Goal: Task Accomplishment & Management: Complete application form

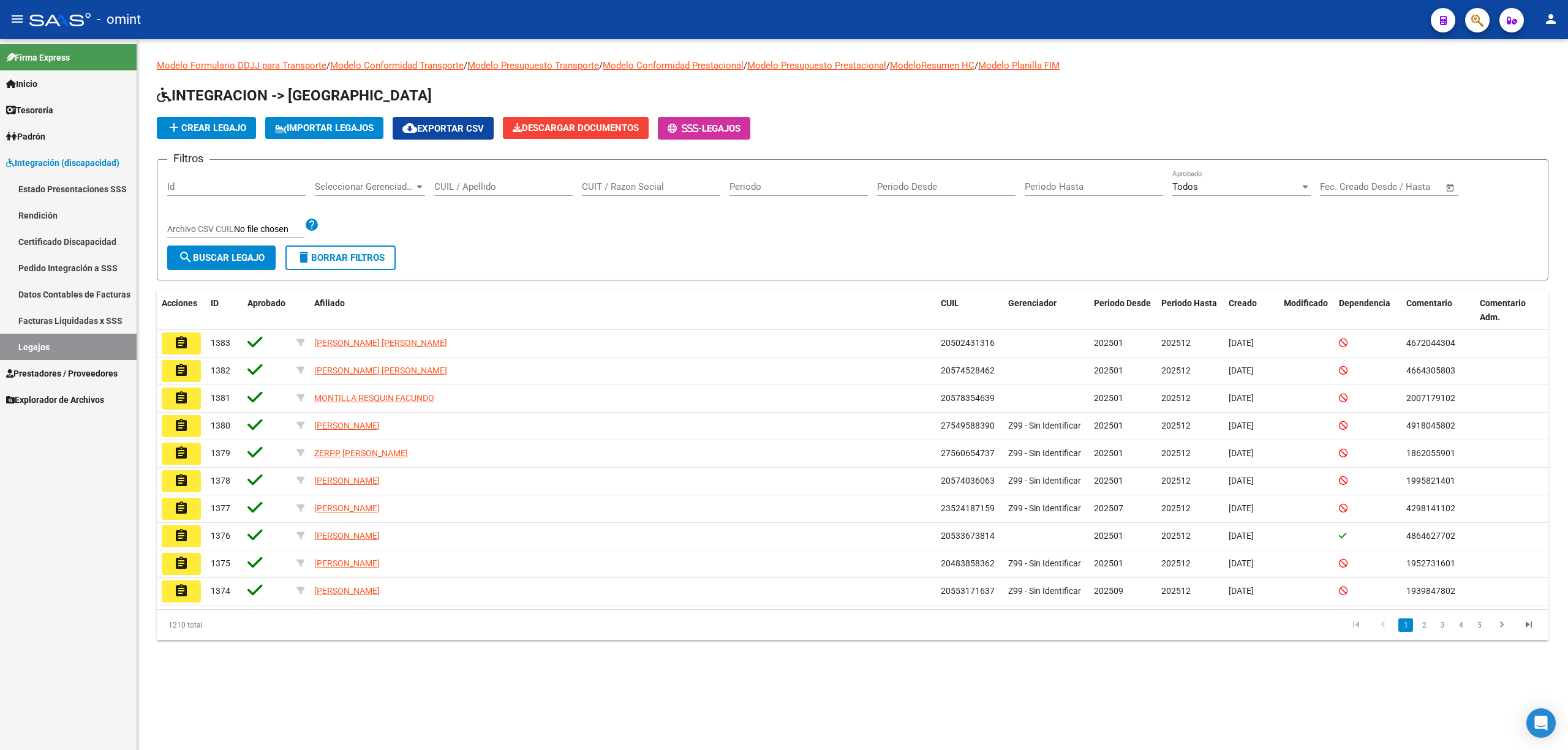
click at [490, 187] on input "CUIL / Apellido" at bounding box center [503, 187] width 138 height 11
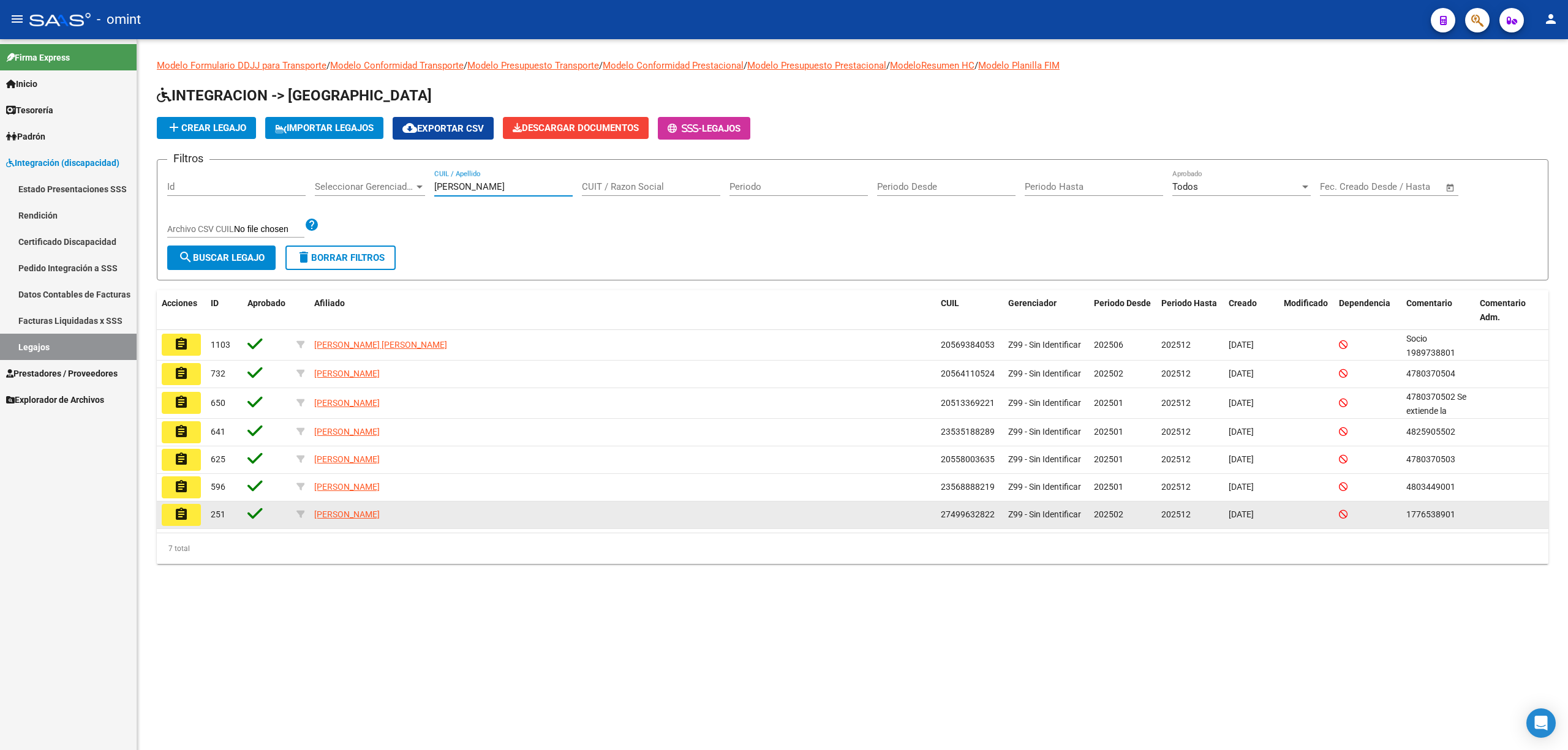
type input "[PERSON_NAME]"
click at [183, 517] on mat-icon "assignment" at bounding box center [181, 514] width 15 height 15
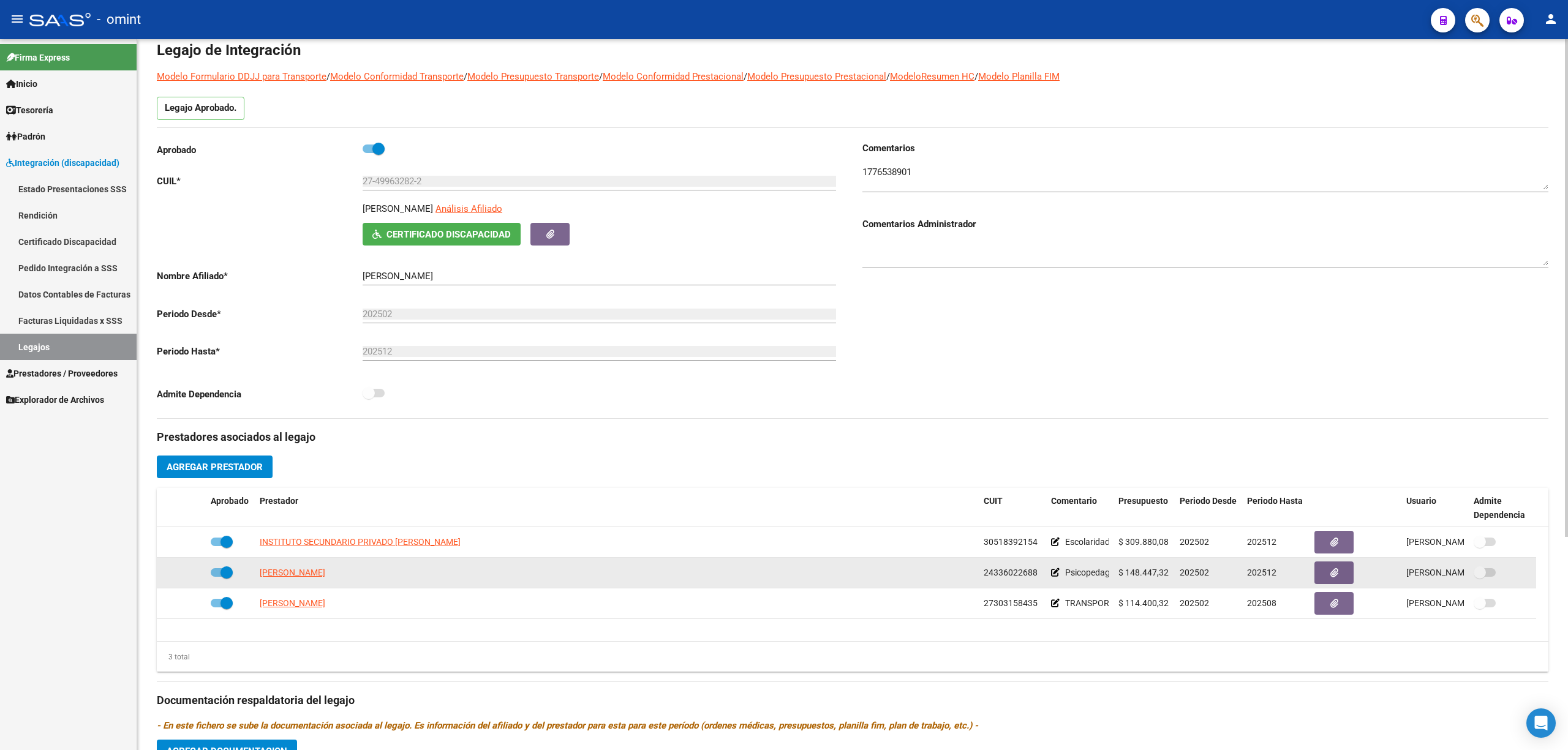
scroll to position [163, 0]
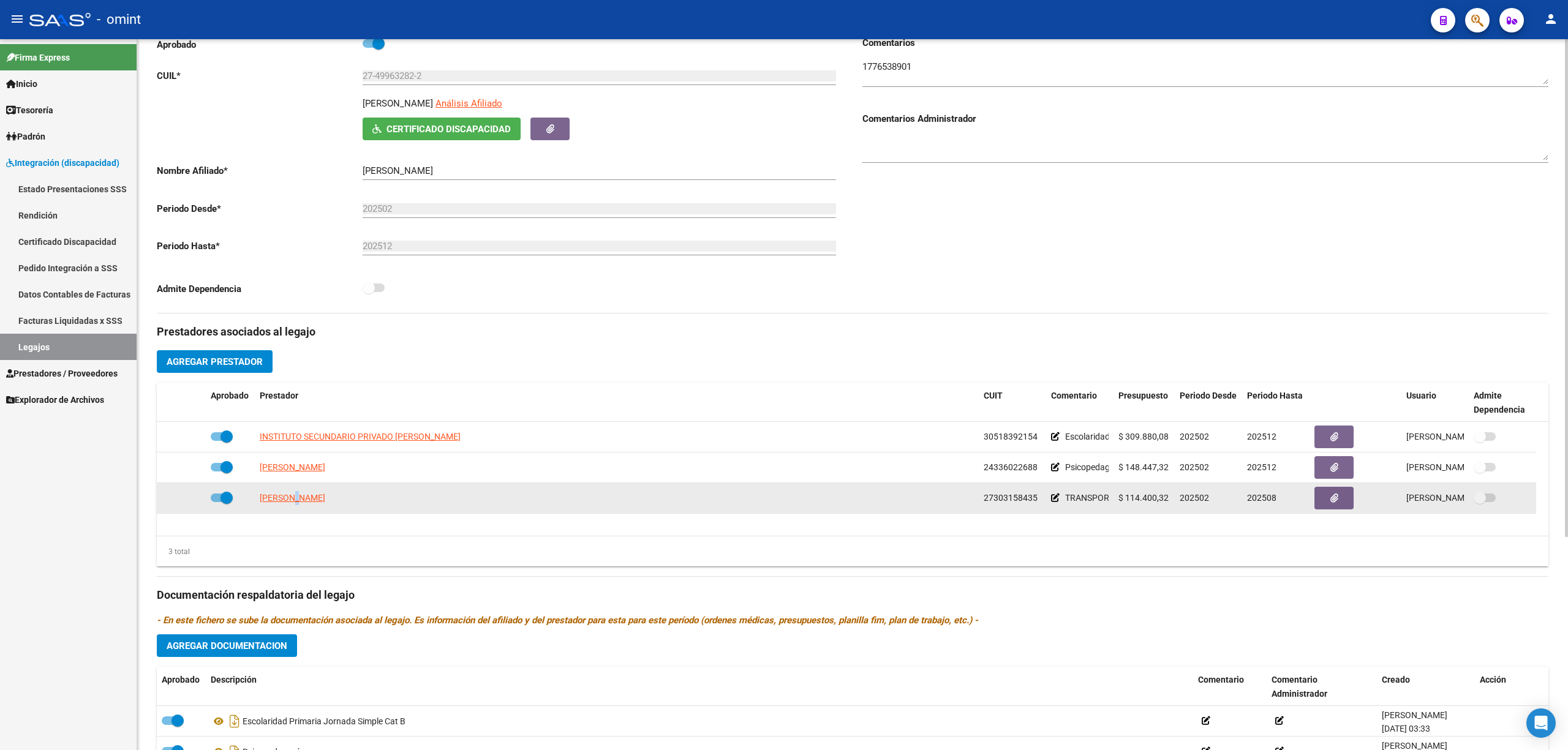
click at [295, 505] on app-link-go-to "[PERSON_NAME]" at bounding box center [292, 498] width 65 height 14
click at [305, 498] on span "[PERSON_NAME]" at bounding box center [292, 497] width 65 height 10
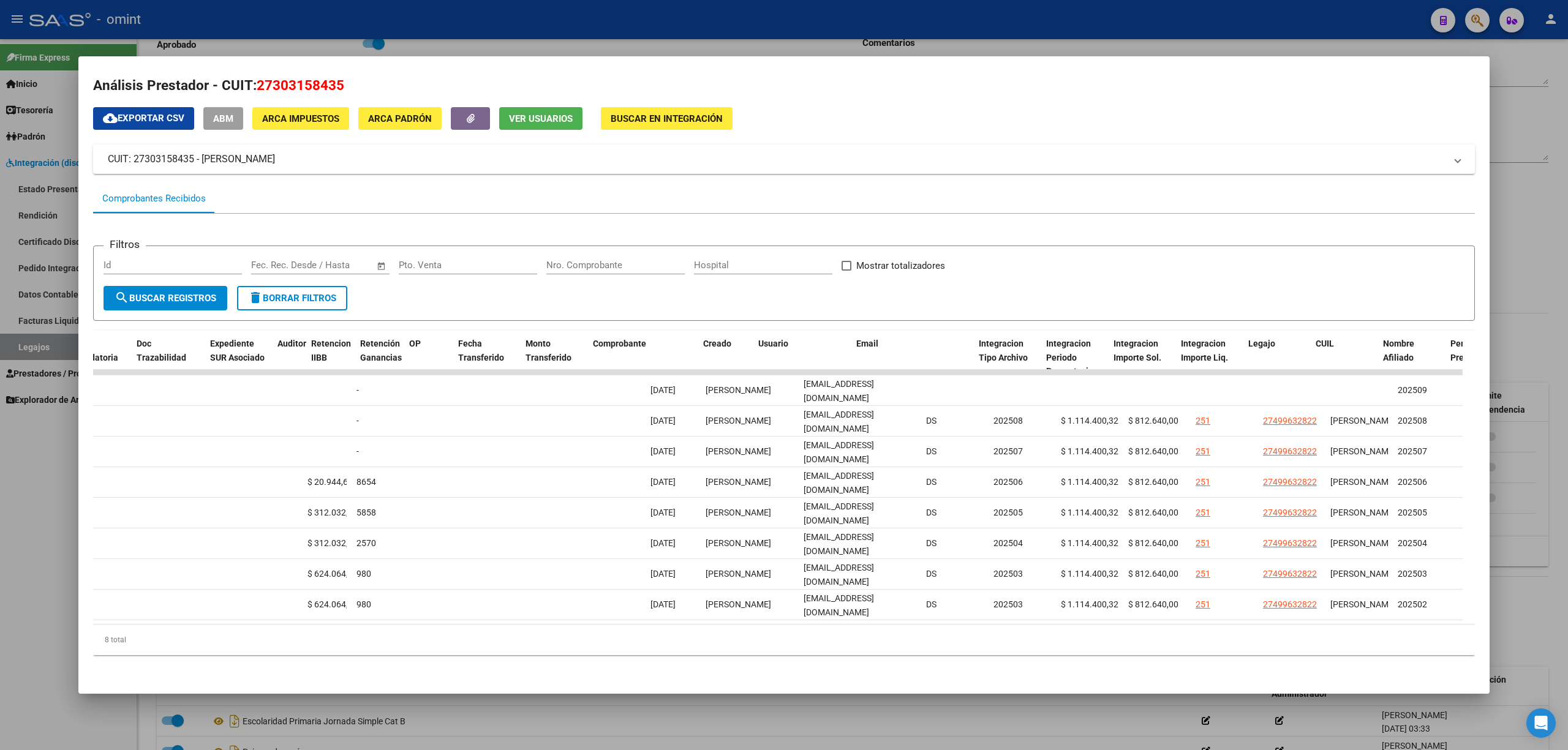
scroll to position [0, 0]
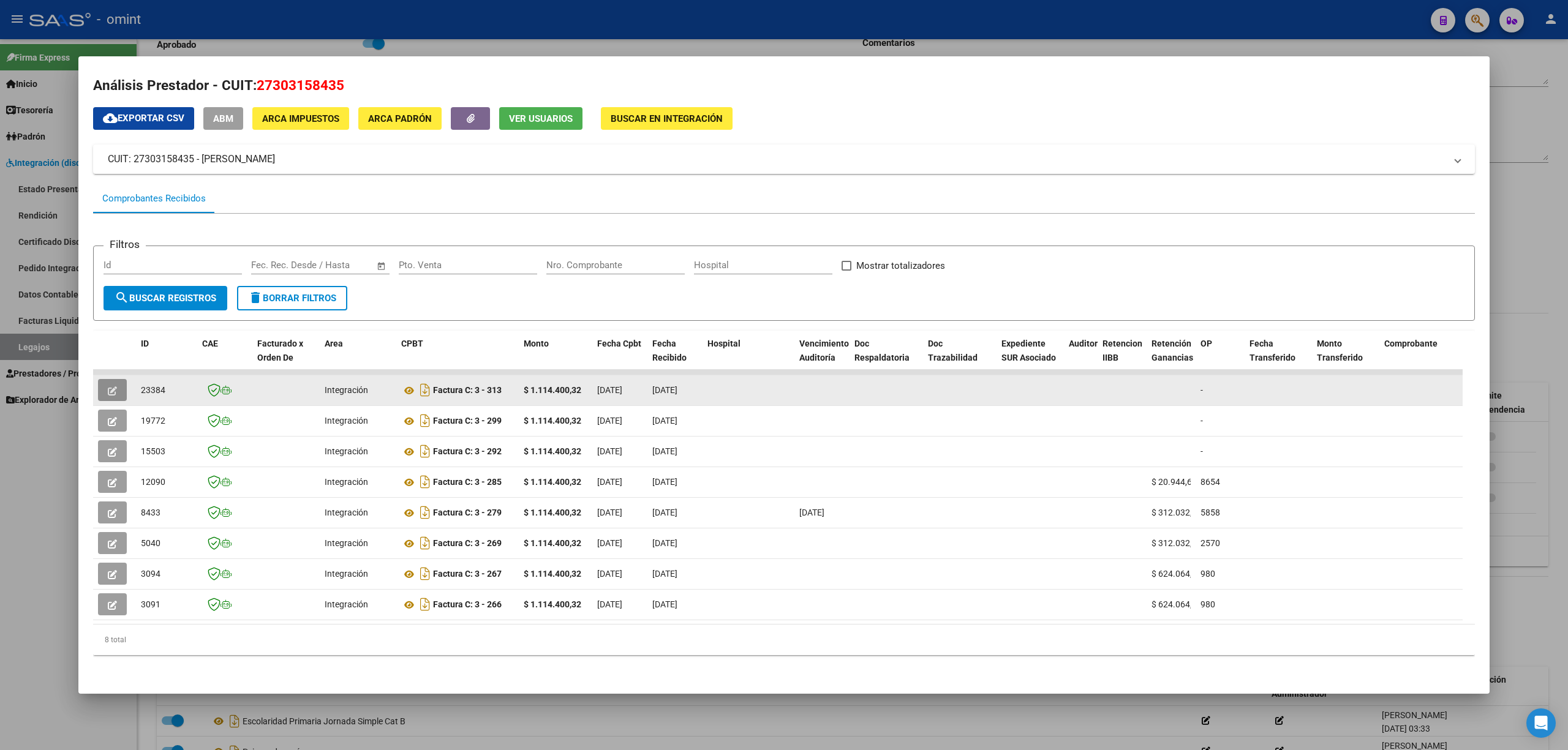
click at [112, 384] on span "button" at bounding box center [112, 389] width 9 height 11
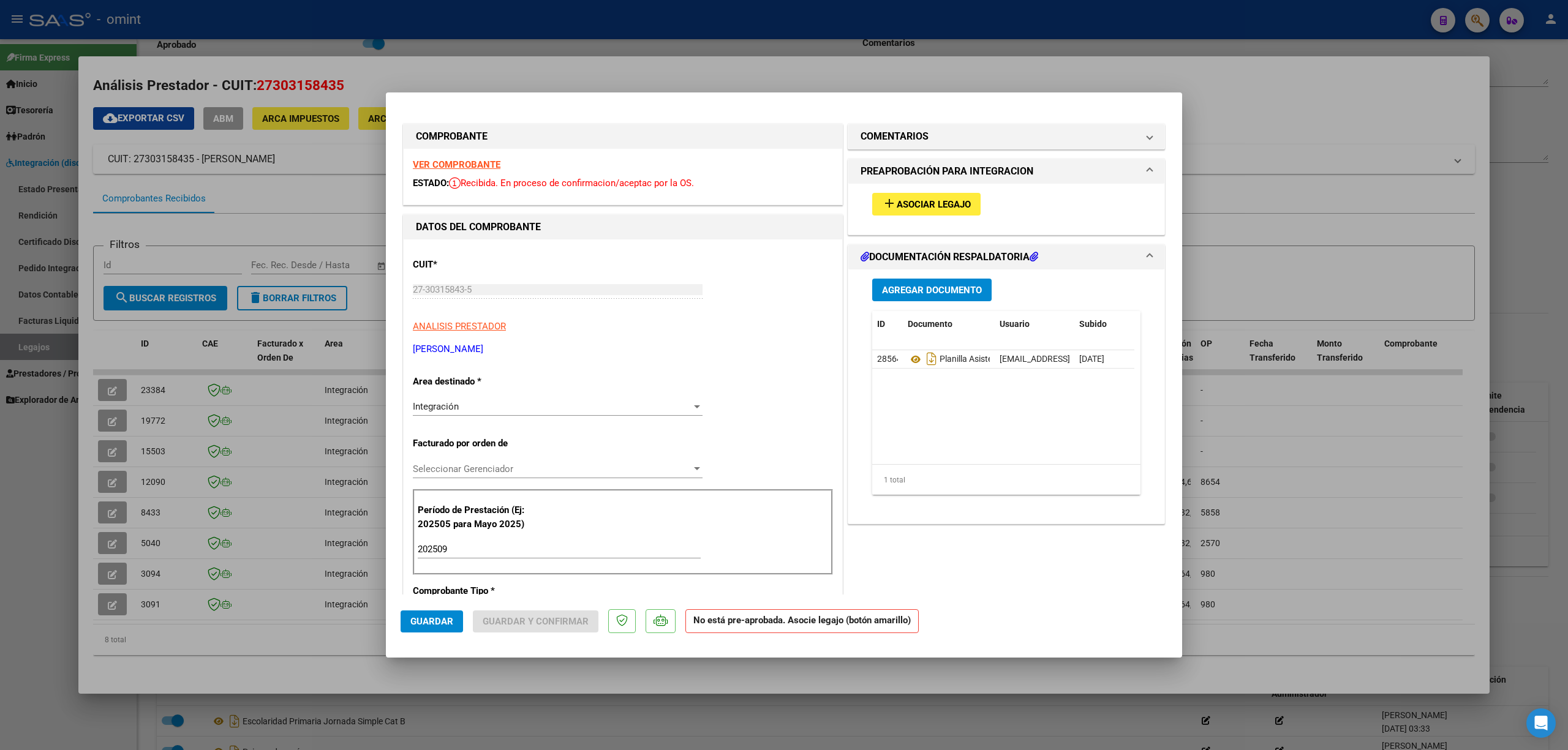
click at [255, 387] on div at bounding box center [784, 375] width 1568 height 750
type input "$ 0,00"
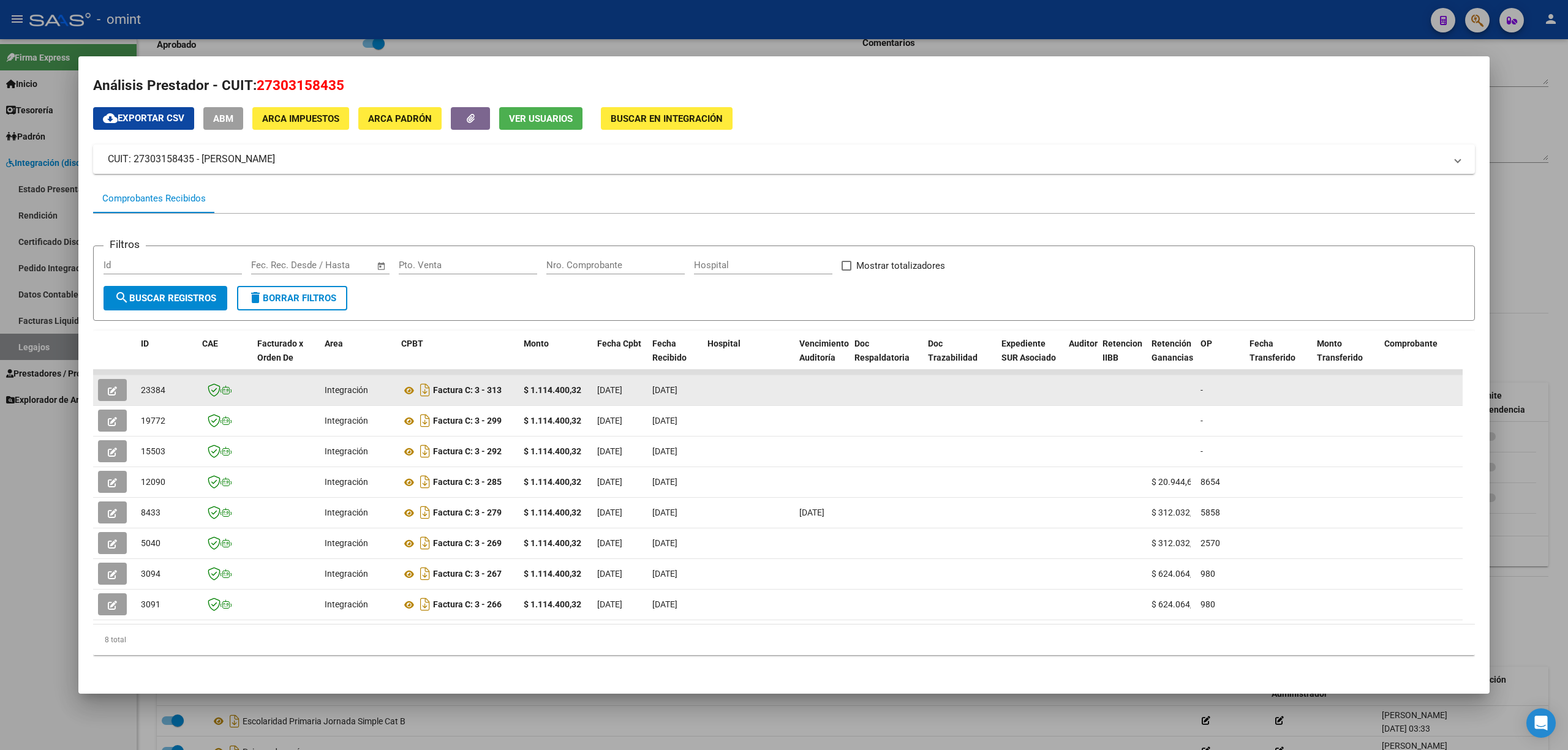
click at [111, 387] on button "button" at bounding box center [112, 390] width 29 height 22
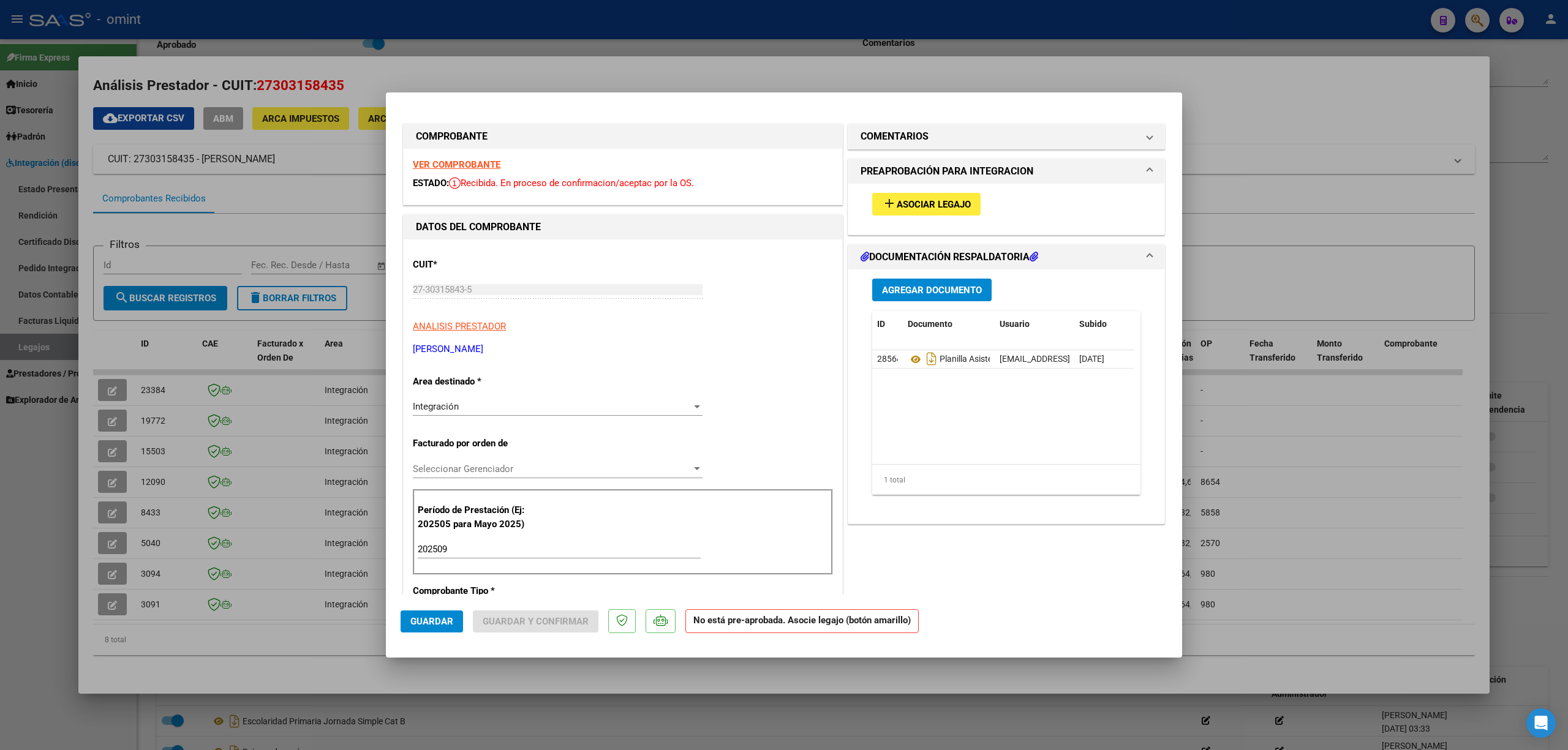
click at [462, 165] on strong "VER COMPROBANTE" at bounding box center [457, 165] width 88 height 11
click at [349, 372] on div at bounding box center [784, 375] width 1568 height 750
type input "$ 0,00"
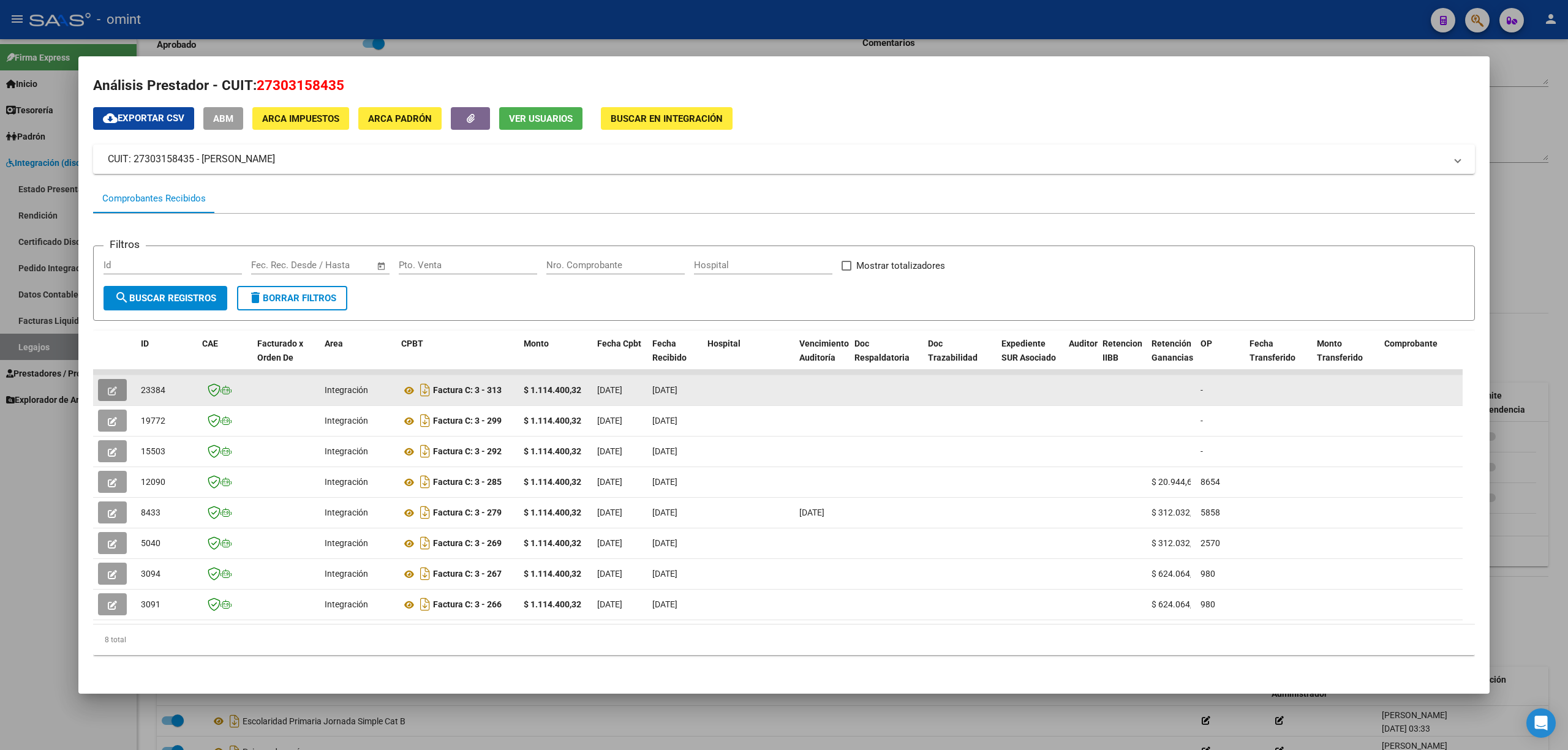
click at [119, 380] on button "button" at bounding box center [112, 390] width 29 height 22
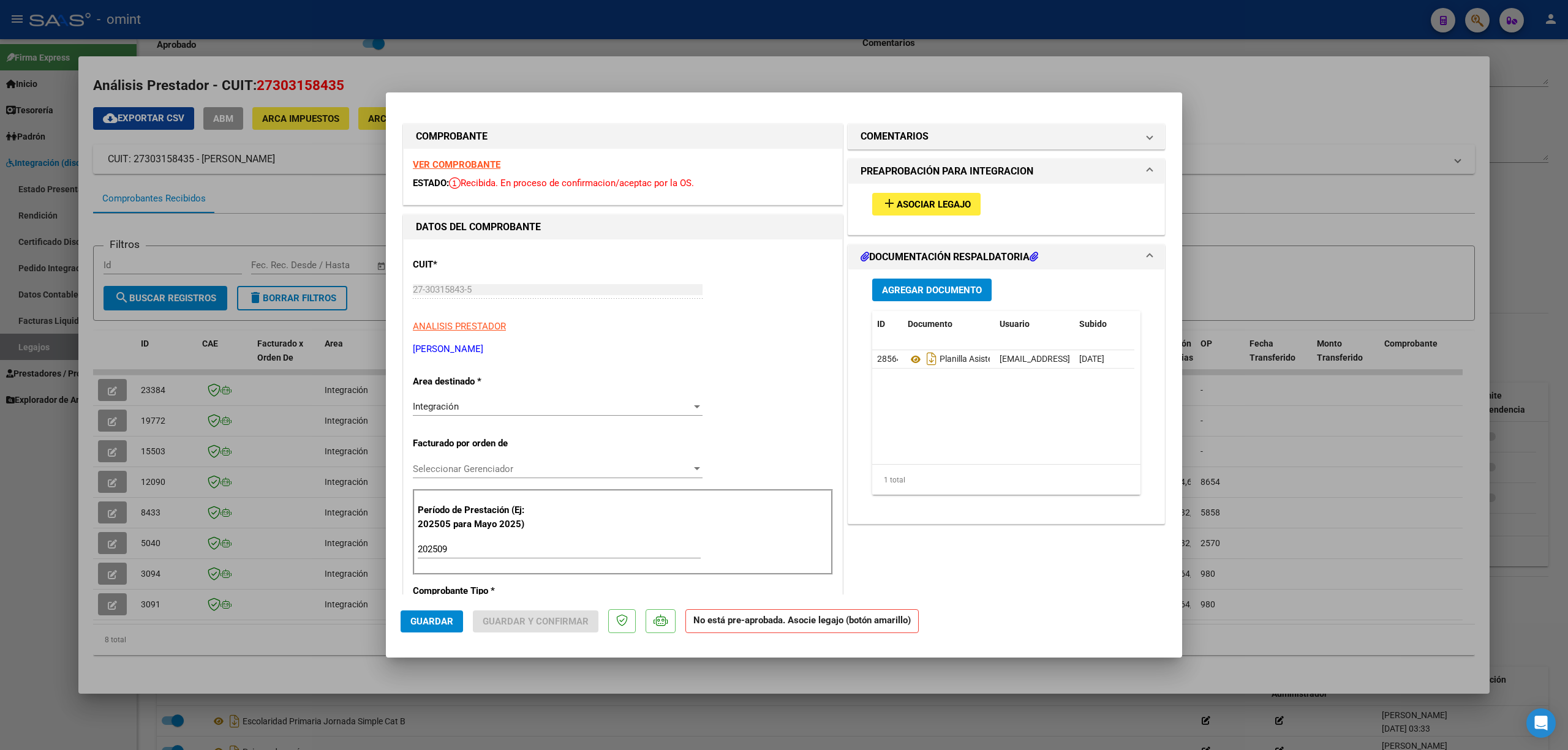
click at [899, 201] on span "Asociar Legajo" at bounding box center [933, 204] width 74 height 11
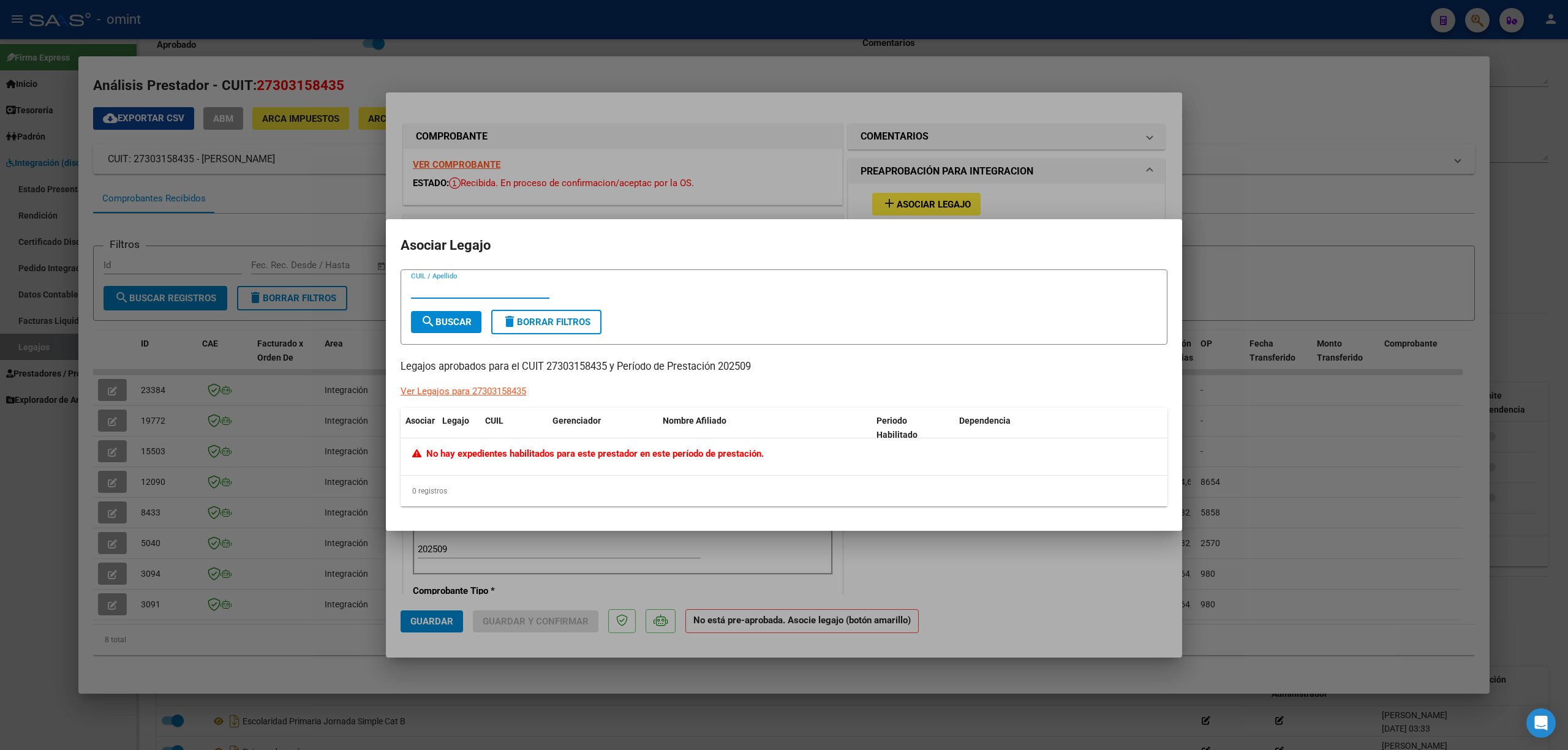
click at [642, 180] on div at bounding box center [784, 375] width 1568 height 750
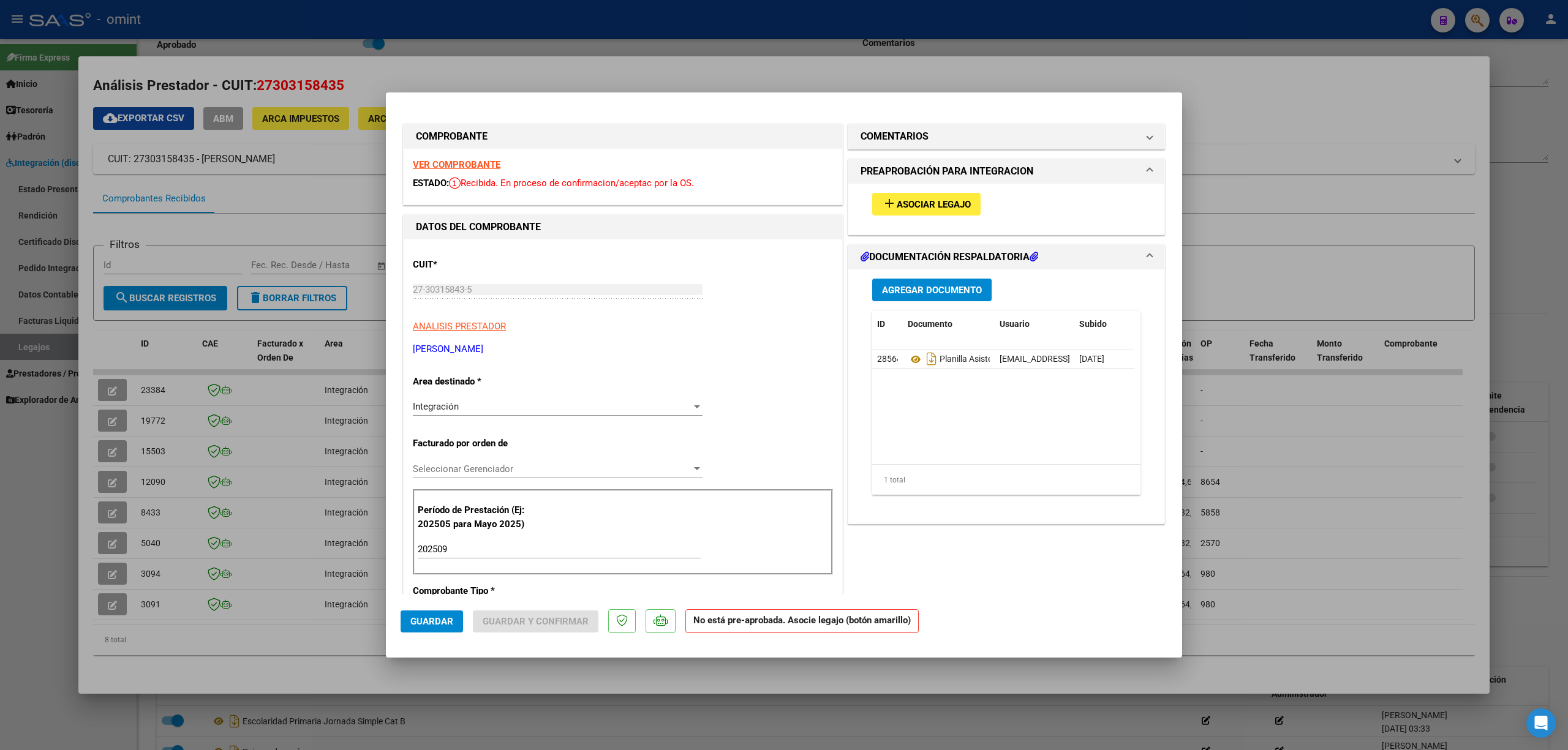
click at [610, 54] on div at bounding box center [784, 375] width 1568 height 750
type input "$ 0,00"
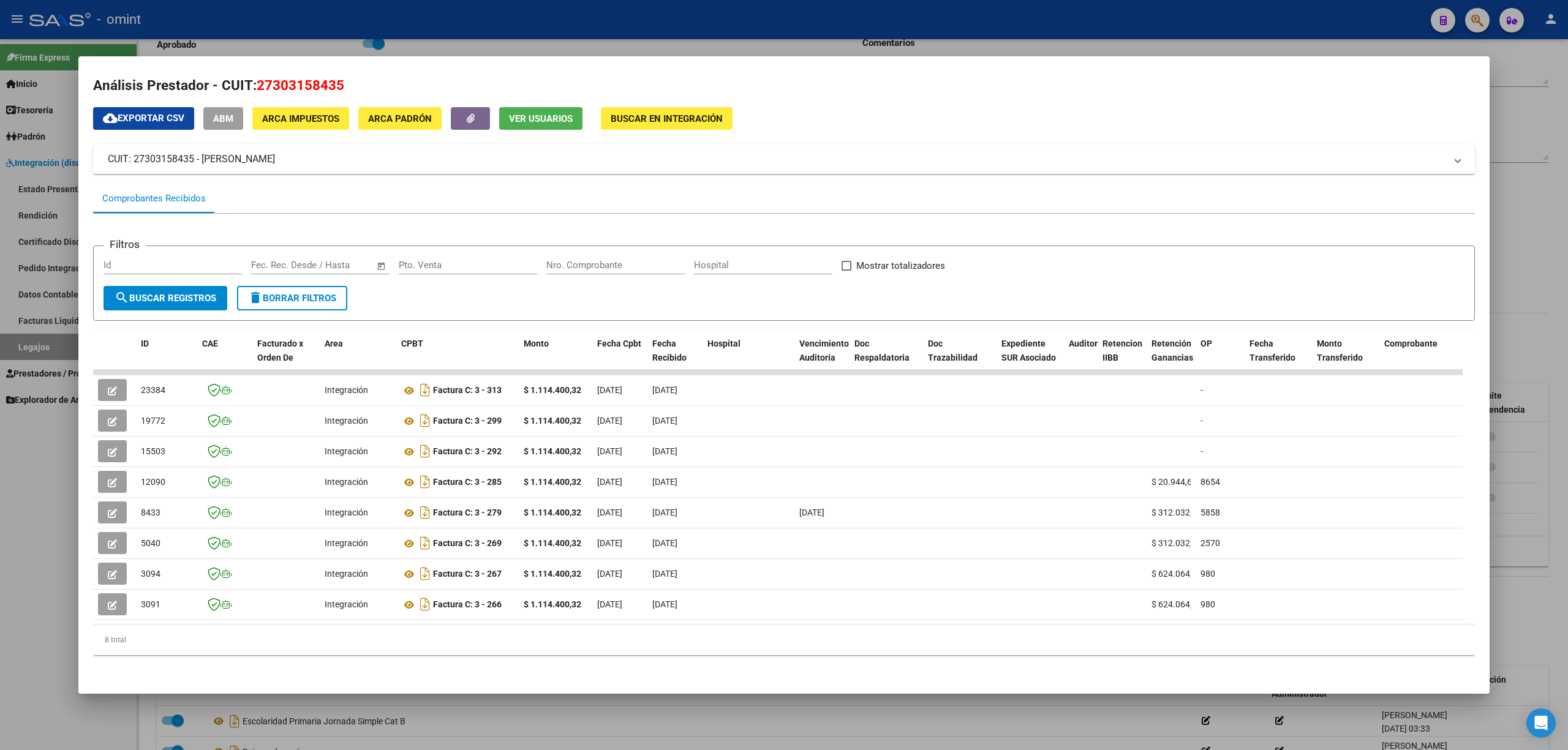
click at [493, 52] on div at bounding box center [784, 375] width 1568 height 750
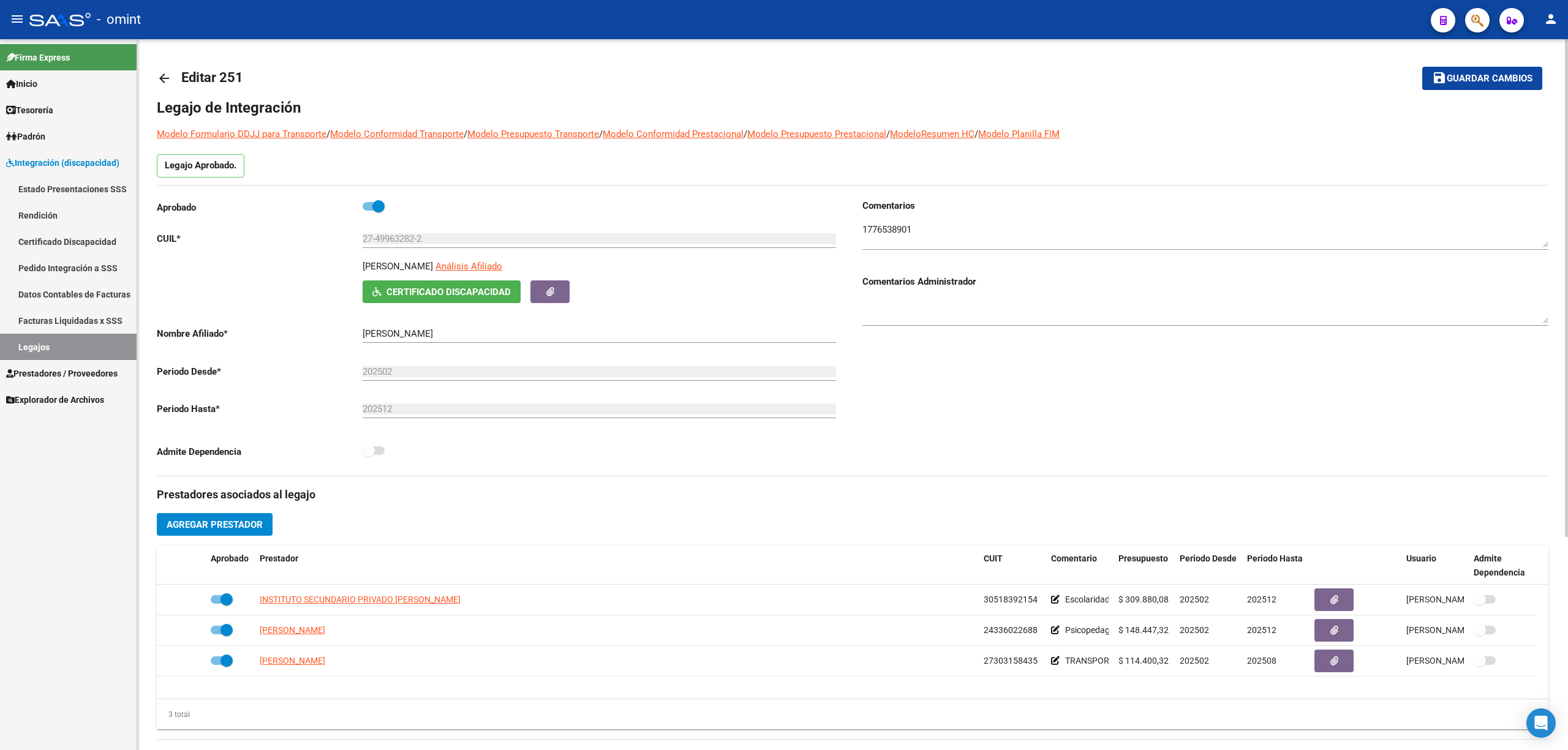
drag, startPoint x: 556, startPoint y: 0, endPoint x: 719, endPoint y: 68, distance: 176.6
click at [719, 68] on mat-toolbar-row "arrow_back Editar 251" at bounding box center [699, 78] width 1085 height 39
click at [149, 65] on div "arrow_back Editar 251 save Guardar cambios Legajo de Integración Modelo Formula…" at bounding box center [852, 545] width 1430 height 1013
click at [161, 78] on mat-icon "arrow_back" at bounding box center [164, 78] width 15 height 15
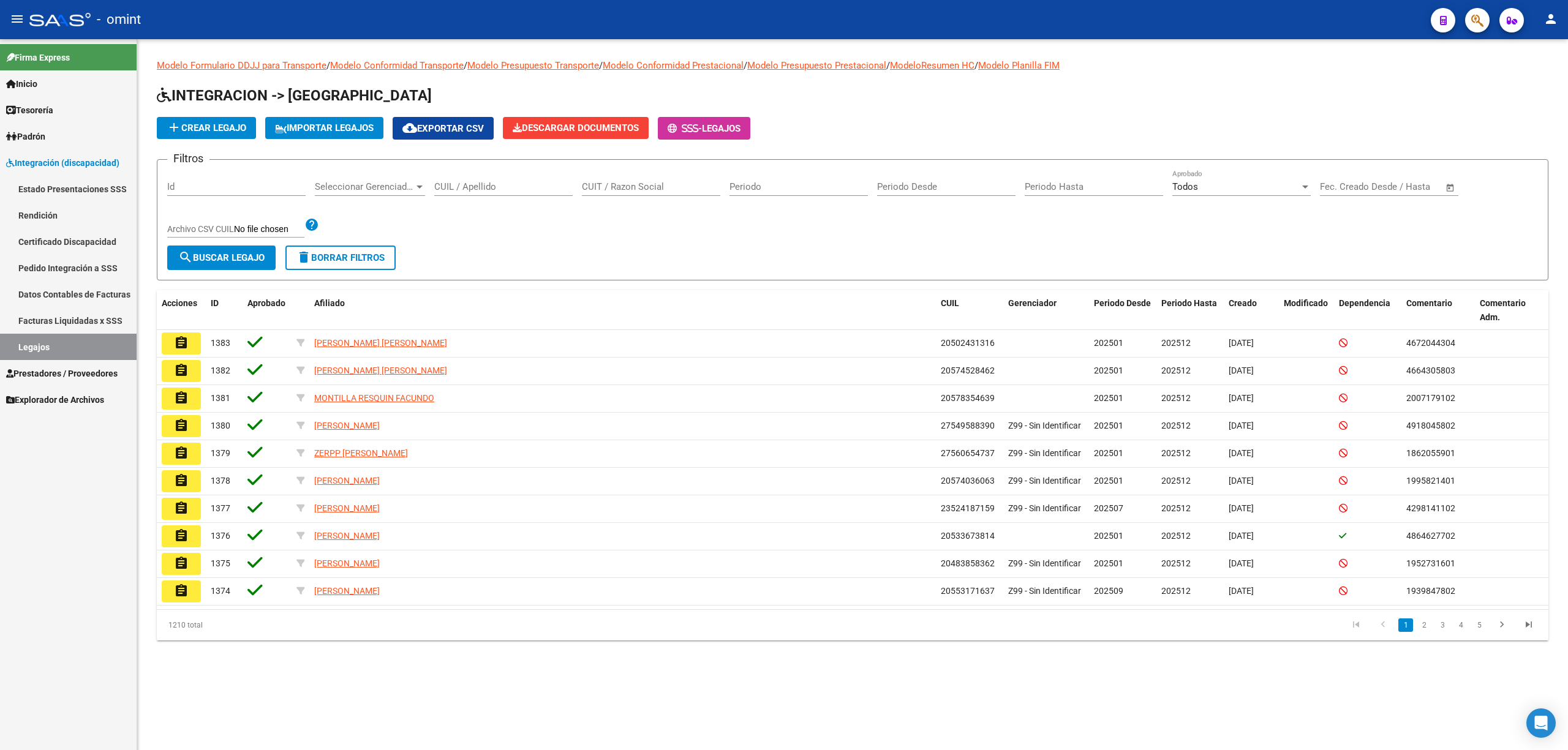
drag, startPoint x: 680, startPoint y: 191, endPoint x: 667, endPoint y: 190, distance: 13.0
click at [680, 190] on input "CUIT / Razon Social" at bounding box center [651, 187] width 138 height 11
paste input "27571140670"
type input "27571140670"
drag, startPoint x: 194, startPoint y: 263, endPoint x: 212, endPoint y: 267, distance: 18.4
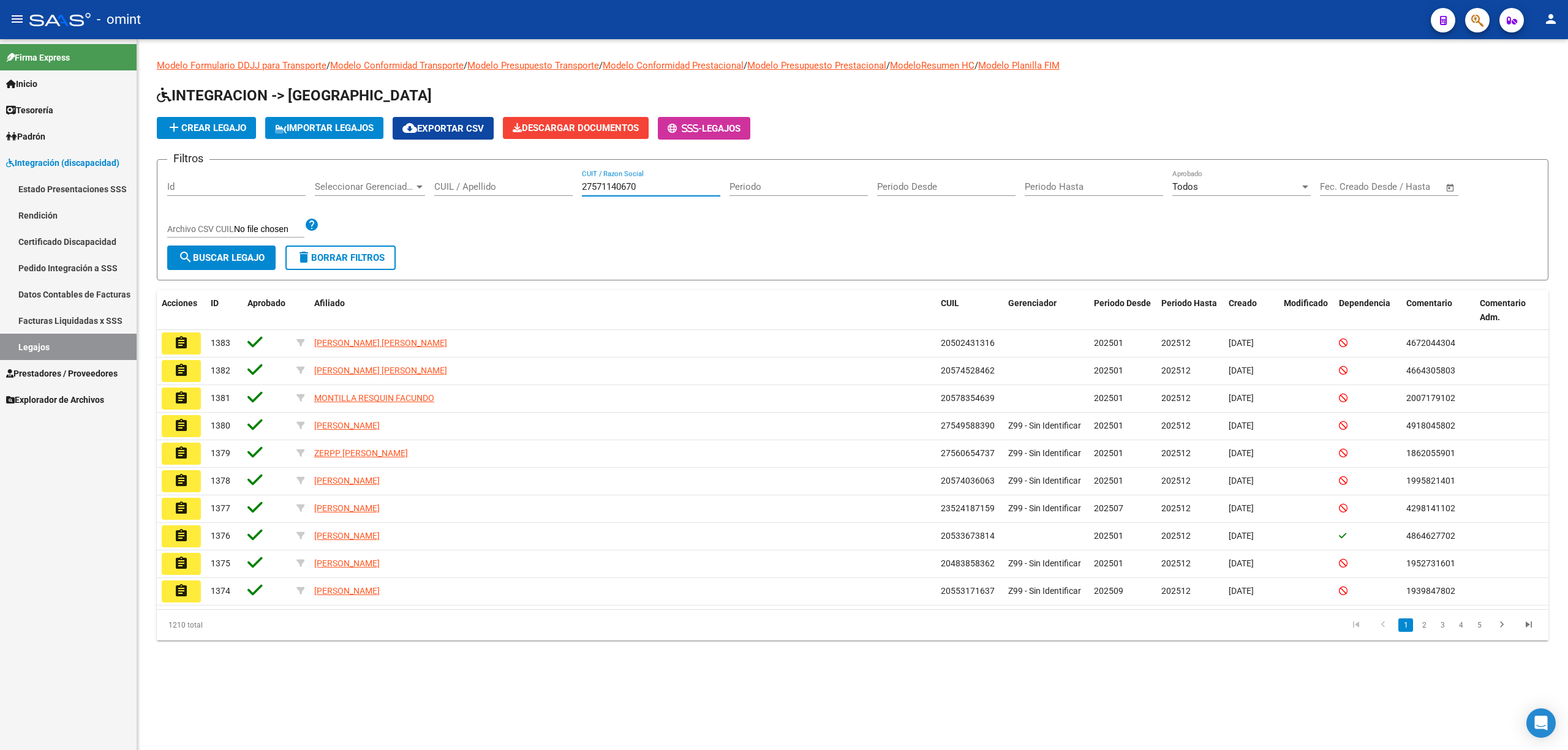
click at [194, 265] on button "search Buscar Legajo" at bounding box center [222, 258] width 108 height 25
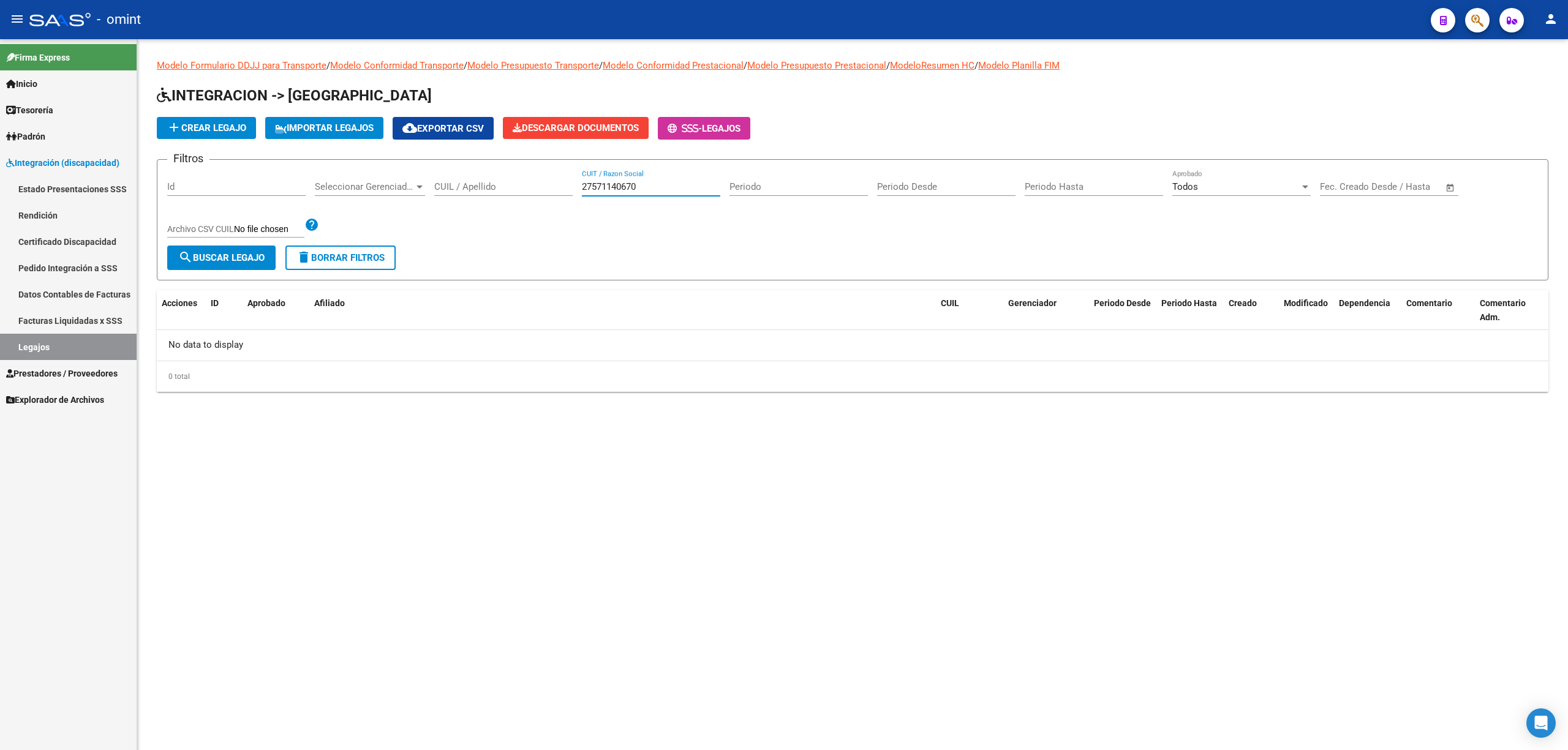
drag, startPoint x: 657, startPoint y: 185, endPoint x: 508, endPoint y: 183, distance: 149.0
click at [508, 183] on div "Filtros Id Seleccionar Gerenciador Seleccionar Gerenciador CUIL / Apellido 2757…" at bounding box center [852, 208] width 1370 height 76
click at [496, 194] on div "CUIL / Apellido" at bounding box center [503, 183] width 138 height 26
paste input "27571140670"
type input "27571140670"
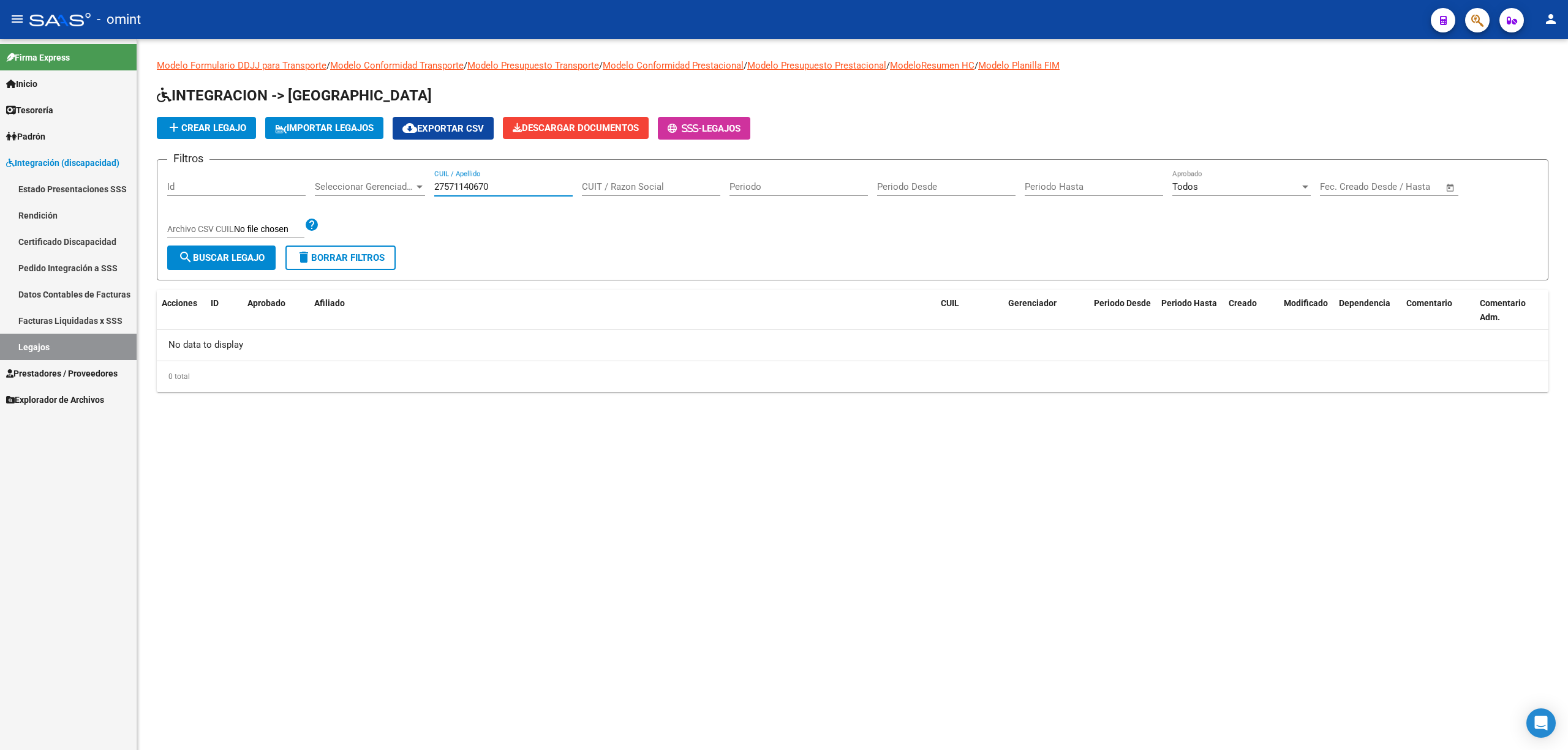
click at [248, 245] on div "Filtros Id Seleccionar Gerenciador Seleccionar Gerenciador 27571140670 CUIL / A…" at bounding box center [852, 208] width 1370 height 76
click at [254, 245] on button "search Buscar Legajo" at bounding box center [222, 258] width 108 height 25
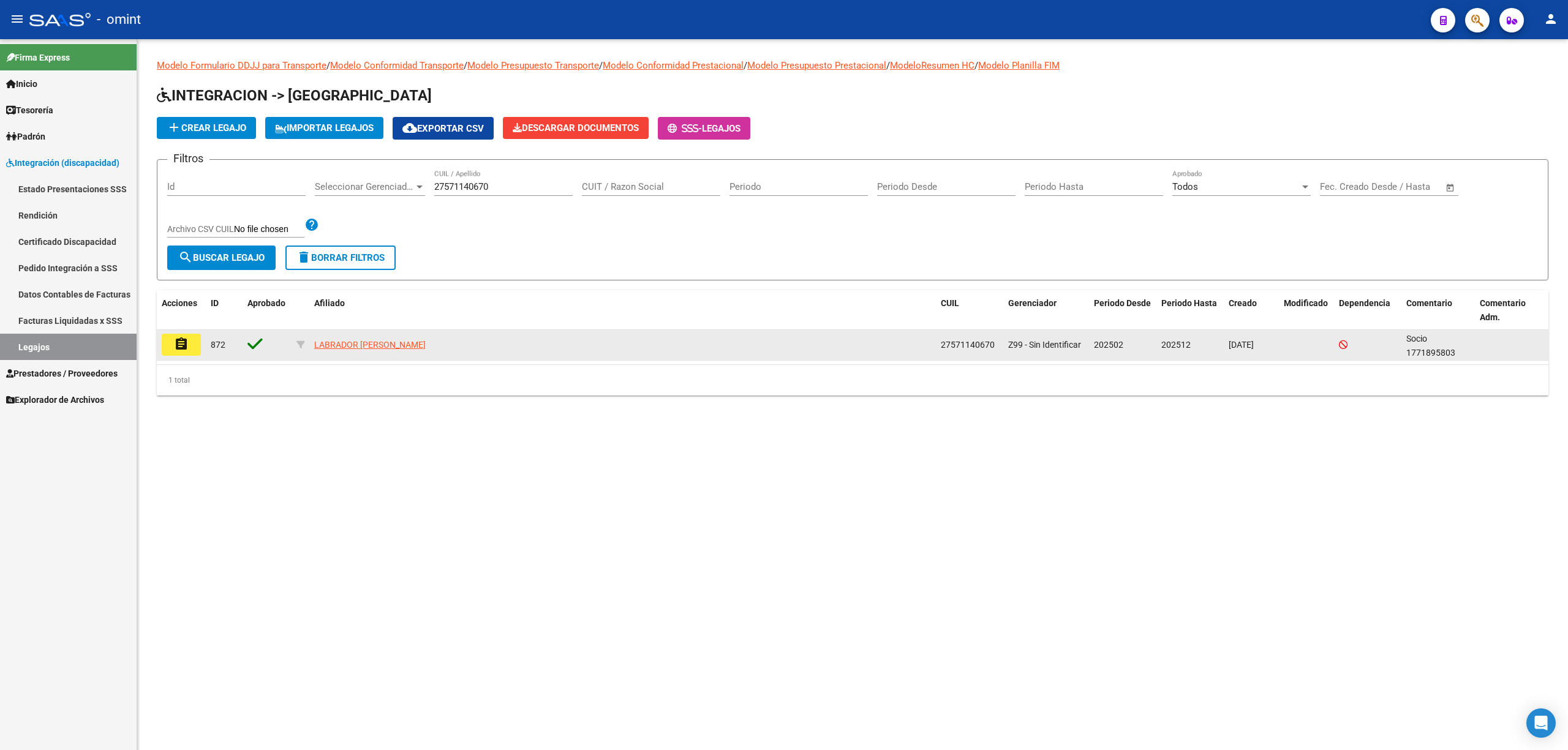
click at [194, 349] on button "assignment" at bounding box center [181, 345] width 39 height 22
